Goal: Find specific page/section: Find specific page/section

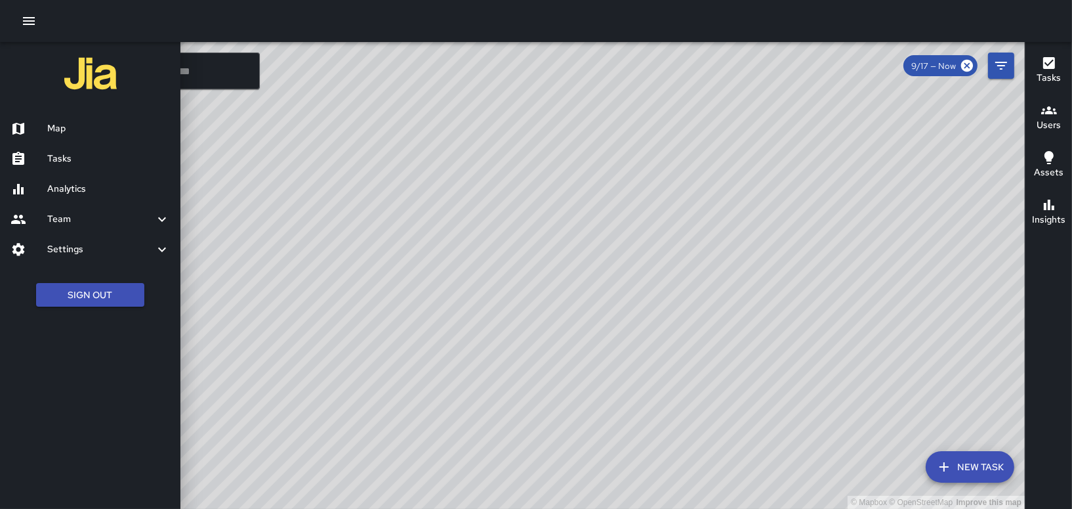
click at [58, 159] on h6 "Tasks" at bounding box center [108, 159] width 123 height 14
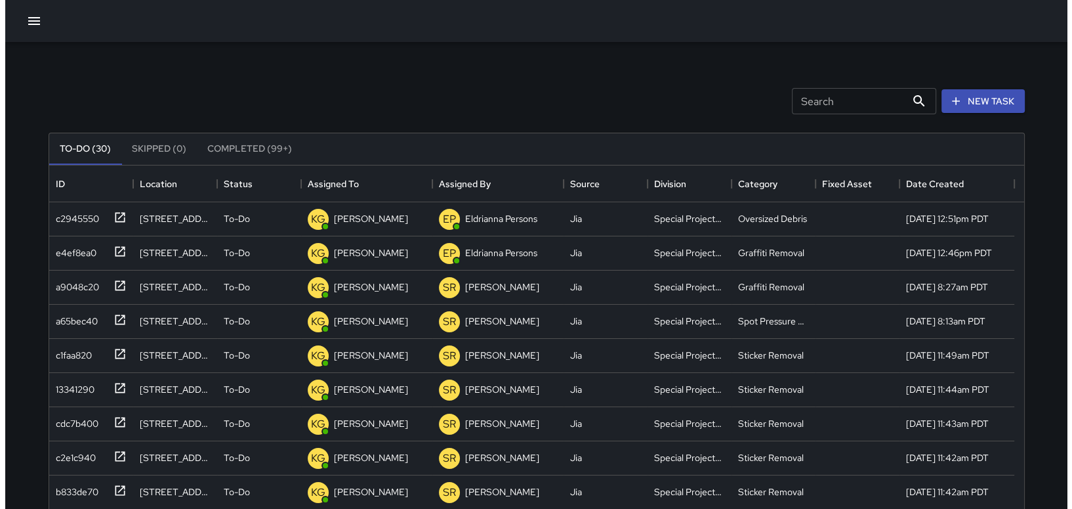
scroll to position [545, 965]
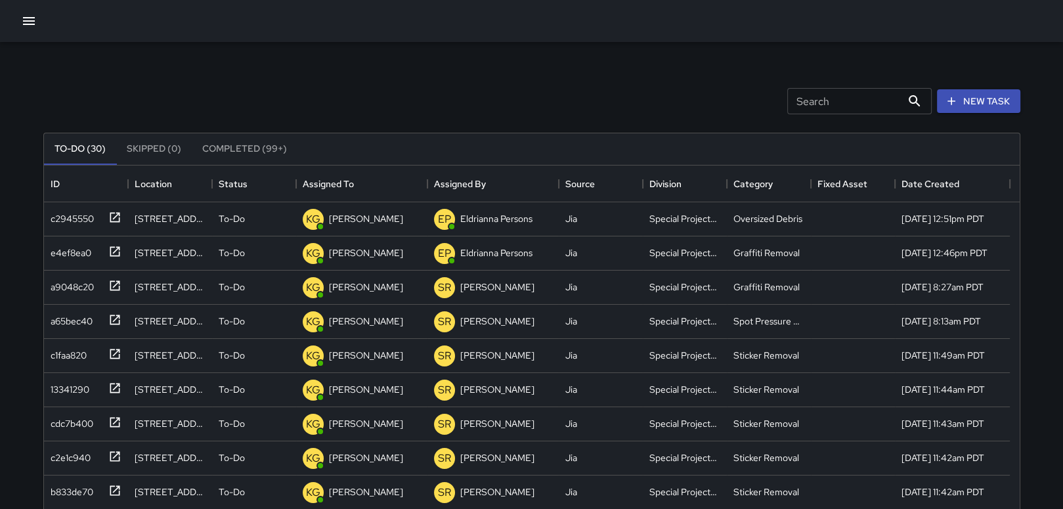
click at [31, 22] on icon "button" at bounding box center [29, 21] width 16 height 16
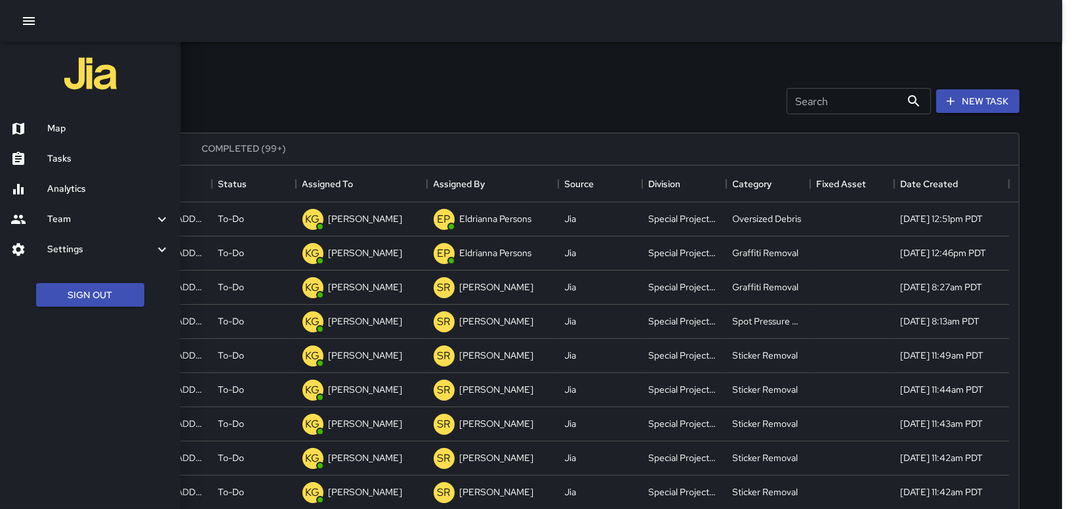
click at [55, 125] on h6 "Map" at bounding box center [108, 128] width 123 height 14
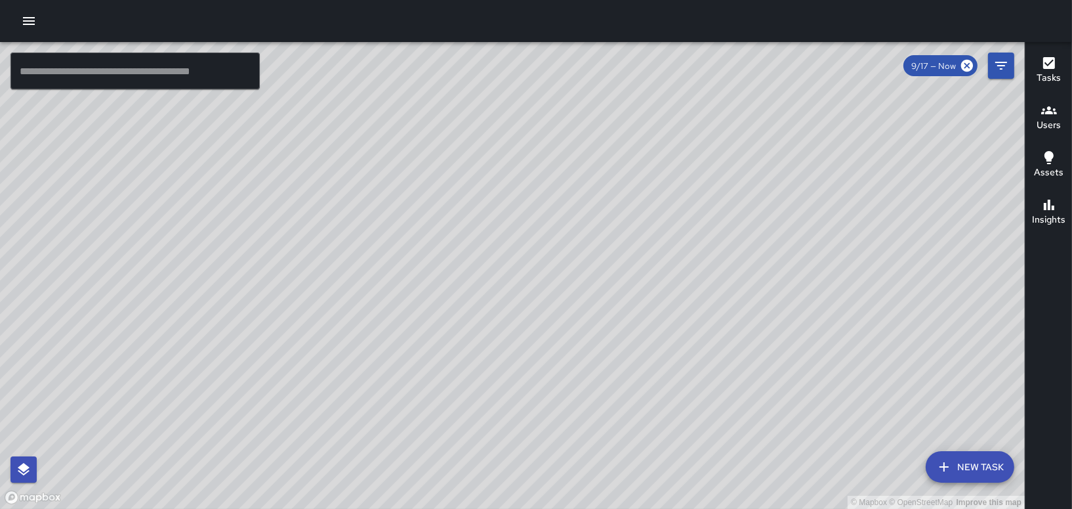
drag, startPoint x: 280, startPoint y: 221, endPoint x: 683, endPoint y: 509, distance: 495.8
click at [683, 508] on html "© Mapbox © OpenStreetMap Improve this map ​ New Task 9/17 — Now Map Layers Task…" at bounding box center [536, 254] width 1072 height 509
drag, startPoint x: 427, startPoint y: 421, endPoint x: 347, endPoint y: 147, distance: 285.0
click at [347, 147] on div "© Mapbox © OpenStreetMap Improve this map" at bounding box center [512, 275] width 1025 height 467
drag, startPoint x: 247, startPoint y: 308, endPoint x: 270, endPoint y: 354, distance: 51.4
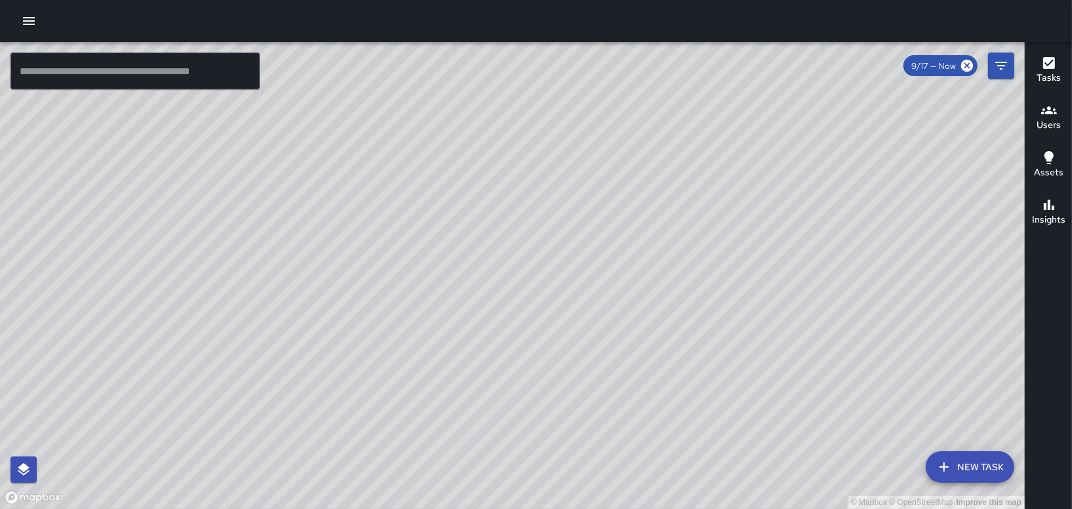
click at [270, 354] on div "© Mapbox © OpenStreetMap Improve this map" at bounding box center [512, 275] width 1025 height 467
drag, startPoint x: 415, startPoint y: 179, endPoint x: 480, endPoint y: 339, distance: 172.8
click at [480, 339] on div "© Mapbox © OpenStreetMap Improve this map" at bounding box center [512, 275] width 1025 height 467
